Goal: Task Accomplishment & Management: Use online tool/utility

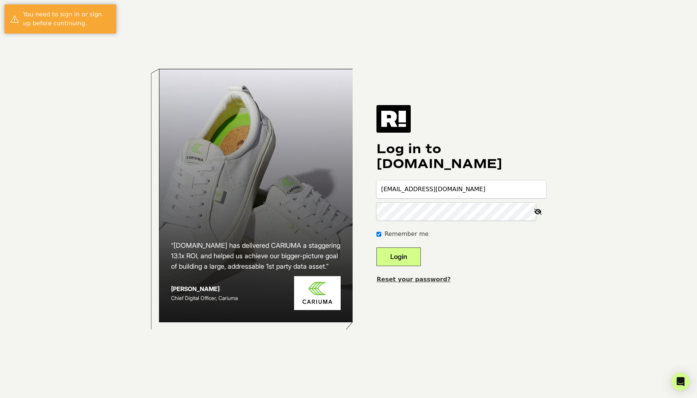
click at [376, 293] on div at bounding box center [376, 293] width 0 height 0
type input "craig@brainjoltmedia.com"
click at [398, 257] on button "Login" at bounding box center [398, 256] width 44 height 19
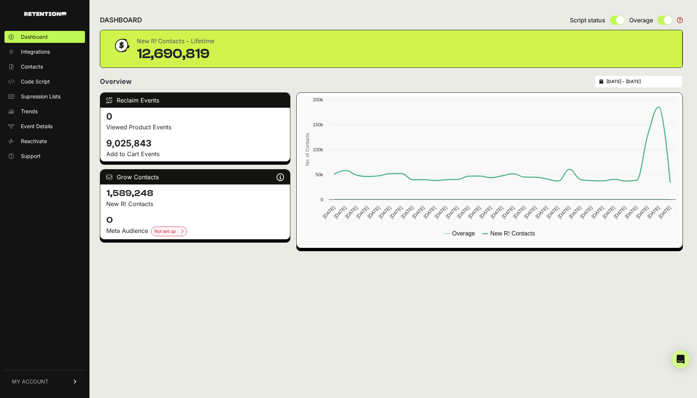
click at [426, 25] on div "DASHBOARD Script status Overage" at bounding box center [391, 19] width 583 height 19
